Goal: Communication & Community: Ask a question

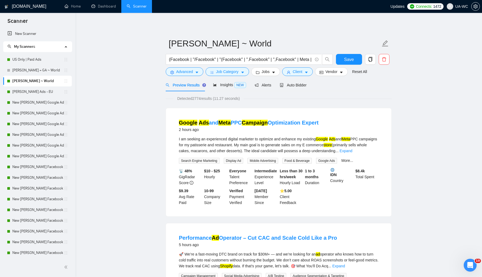
scroll to position [119, 0]
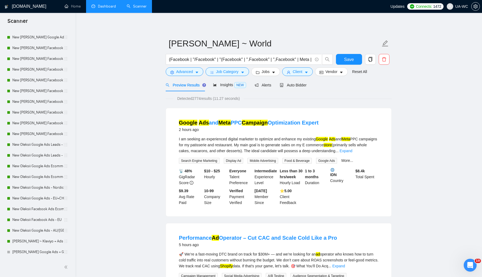
click at [109, 9] on link "Dashboard" at bounding box center [103, 6] width 24 height 5
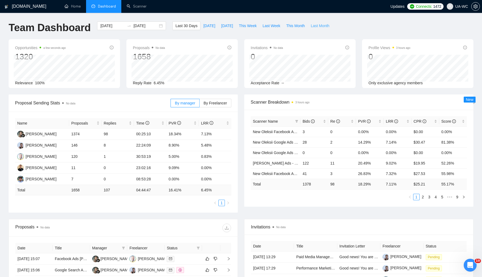
click at [324, 26] on span "Last Month" at bounding box center [319, 26] width 19 height 6
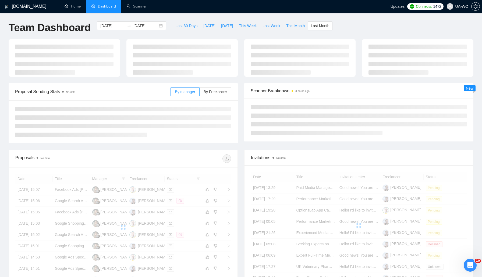
type input "[DATE]"
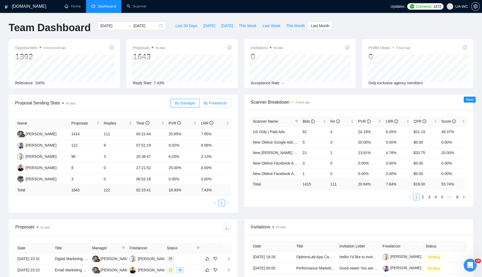
click at [208, 102] on span "By Freelancer" at bounding box center [215, 103] width 23 height 4
click at [199, 105] on input "By Freelancer" at bounding box center [199, 105] width 0 height 0
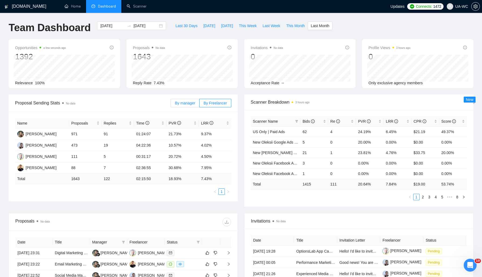
click at [188, 103] on span "By manager" at bounding box center [185, 103] width 20 height 4
click at [171, 105] on input "By manager" at bounding box center [171, 105] width 0 height 0
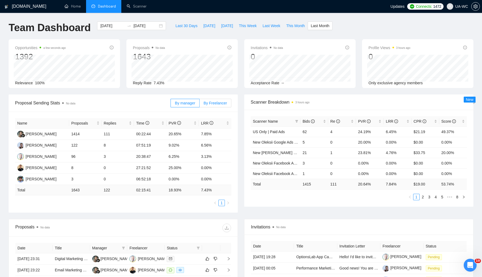
click at [217, 106] on label "By Freelancer" at bounding box center [215, 103] width 32 height 9
click at [199, 105] on input "By Freelancer" at bounding box center [199, 105] width 0 height 0
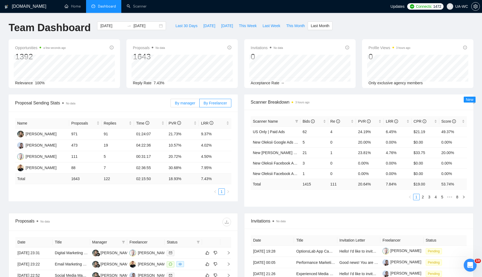
click at [184, 105] on span "By manager" at bounding box center [185, 103] width 20 height 4
click at [171, 105] on input "By manager" at bounding box center [171, 105] width 0 height 0
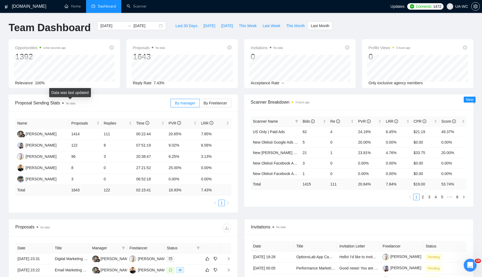
click at [73, 102] on span "No data" at bounding box center [70, 103] width 9 height 3
click at [471, 263] on icon "Open Intercom Messenger" at bounding box center [470, 265] width 9 height 9
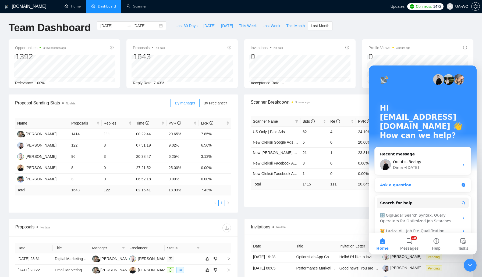
click at [417, 183] on div "Ask a question" at bounding box center [419, 186] width 79 height 6
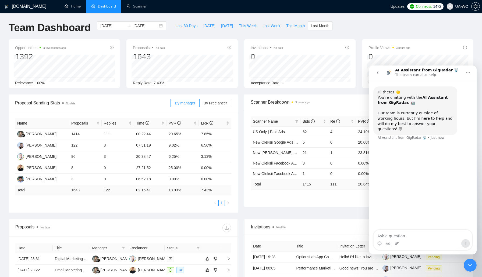
click at [395, 234] on textarea "Ask a question…" at bounding box center [422, 234] width 98 height 9
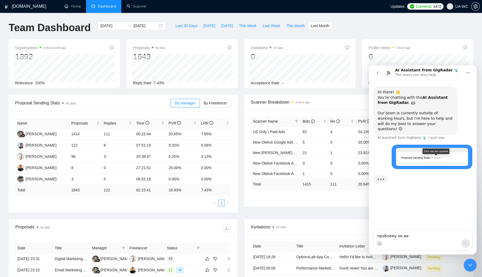
type textarea "проблему не вир"
type textarea "проблему не вирішили з інформацією?"
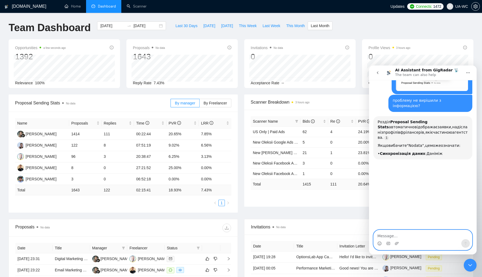
scroll to position [81, 0]
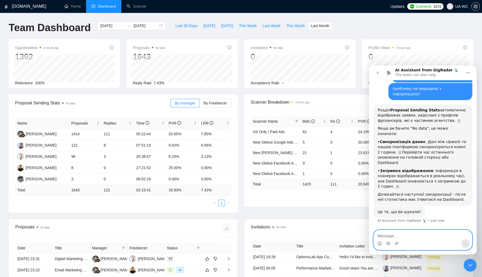
click at [404, 235] on textarea "Message…" at bounding box center [422, 234] width 98 height 9
type textarea "ні"
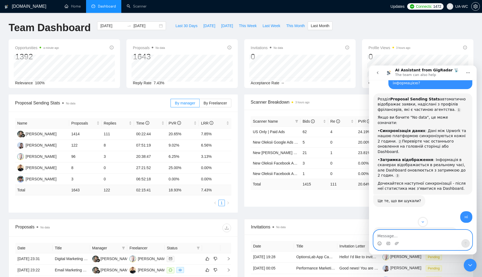
scroll to position [110, 0]
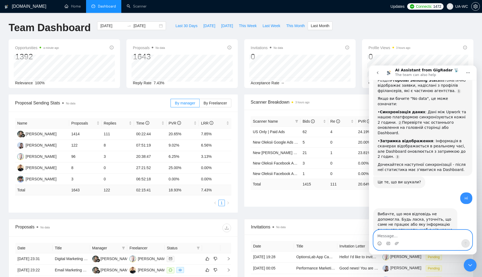
click at [395, 235] on textarea "Message…" at bounding box center [422, 234] width 98 height 9
type textarea "х"
type textarea "з"
type textarea "з'єднай з оператором"
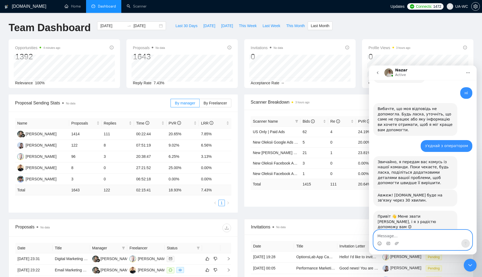
scroll to position [218, 0]
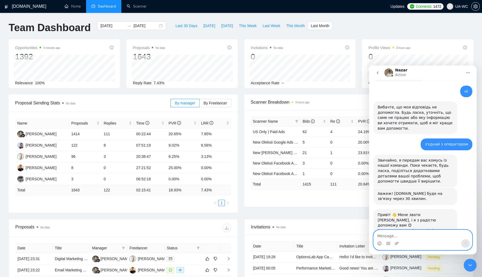
click at [399, 235] on textarea "Message…" at bounding box center [422, 234] width 98 height 9
click at [394, 238] on textarea "Message…" at bounding box center [422, 234] width 98 height 9
paste textarea "y"
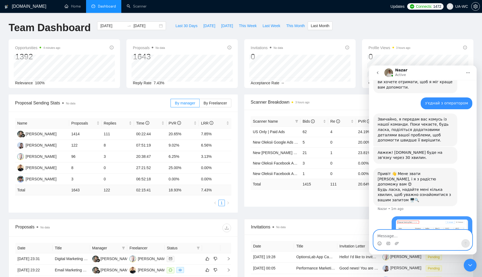
scroll to position [266, 0]
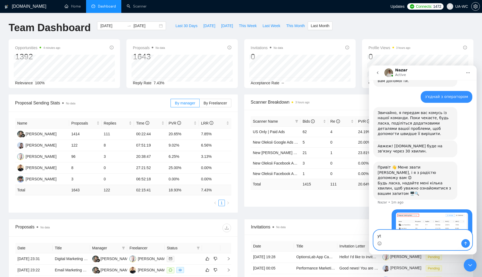
type textarea "y"
type textarea "не приходять оновлення"
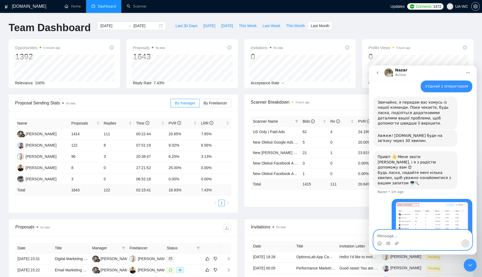
scroll to position [278, 0]
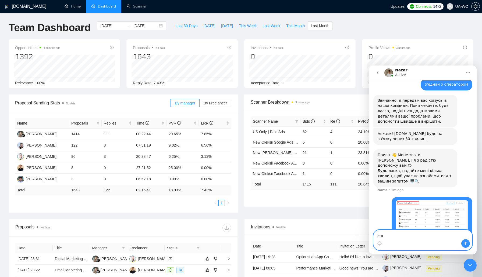
type textarea "е"
type textarea "ще не пофіксили?"
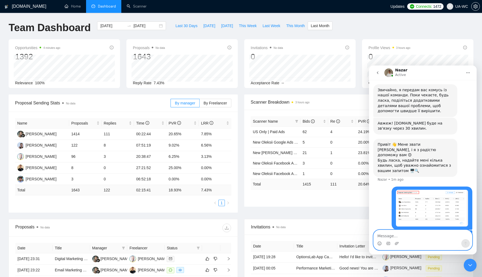
scroll to position [290, 0]
